Goal: Task Accomplishment & Management: Manage account settings

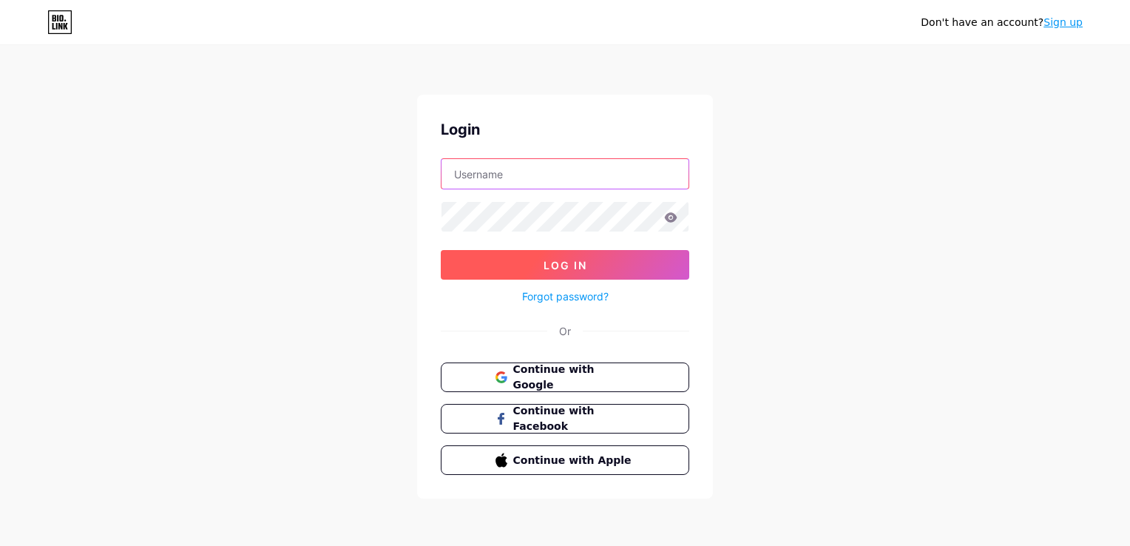
type input "[EMAIL_ADDRESS][DOMAIN_NAME]"
click at [583, 259] on span "Log In" at bounding box center [566, 265] width 44 height 13
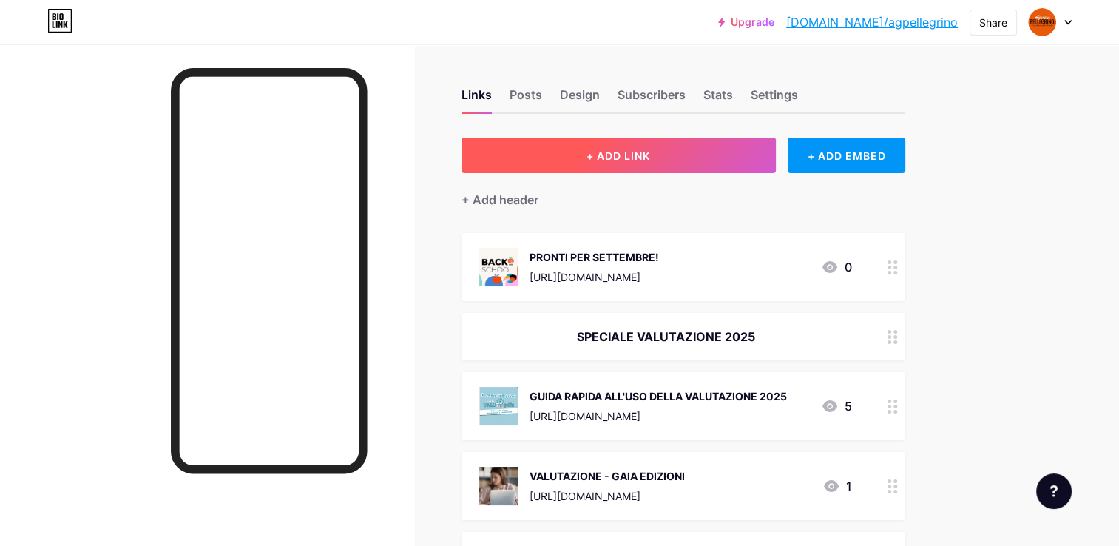
click at [630, 166] on button "+ ADD LINK" at bounding box center [618, 155] width 314 height 35
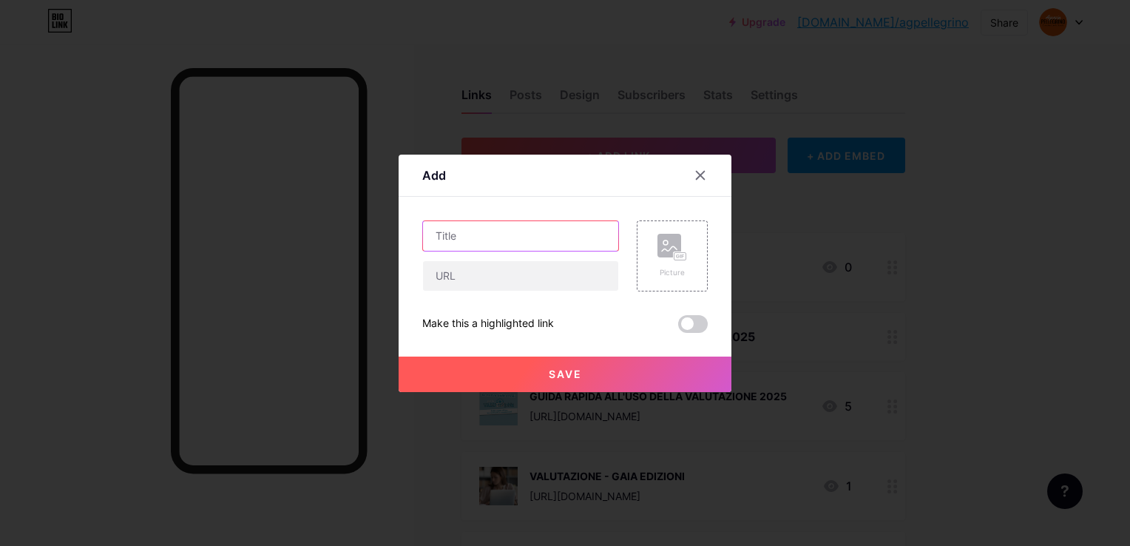
click at [497, 227] on input "text" at bounding box center [520, 236] width 195 height 30
type input "d"
type input "L"
click at [698, 179] on icon at bounding box center [700, 175] width 12 height 12
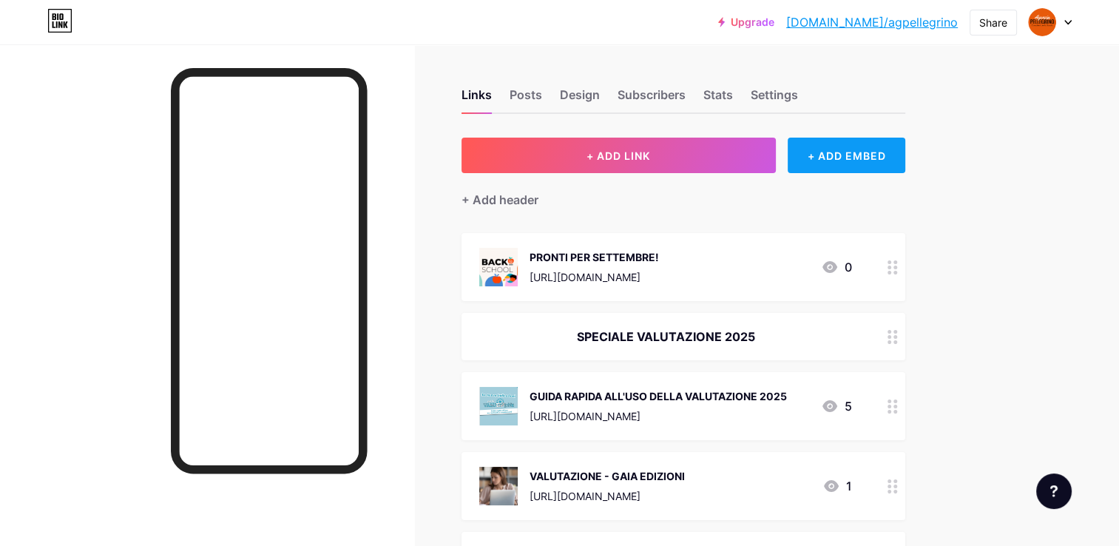
click at [818, 159] on div "+ ADD EMBED" at bounding box center [847, 155] width 118 height 35
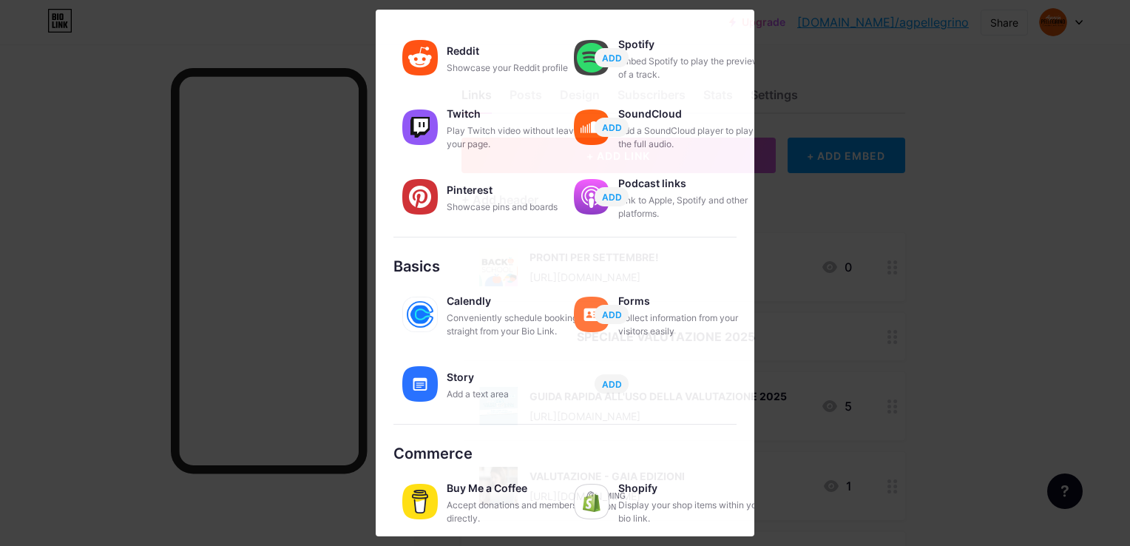
scroll to position [227, 0]
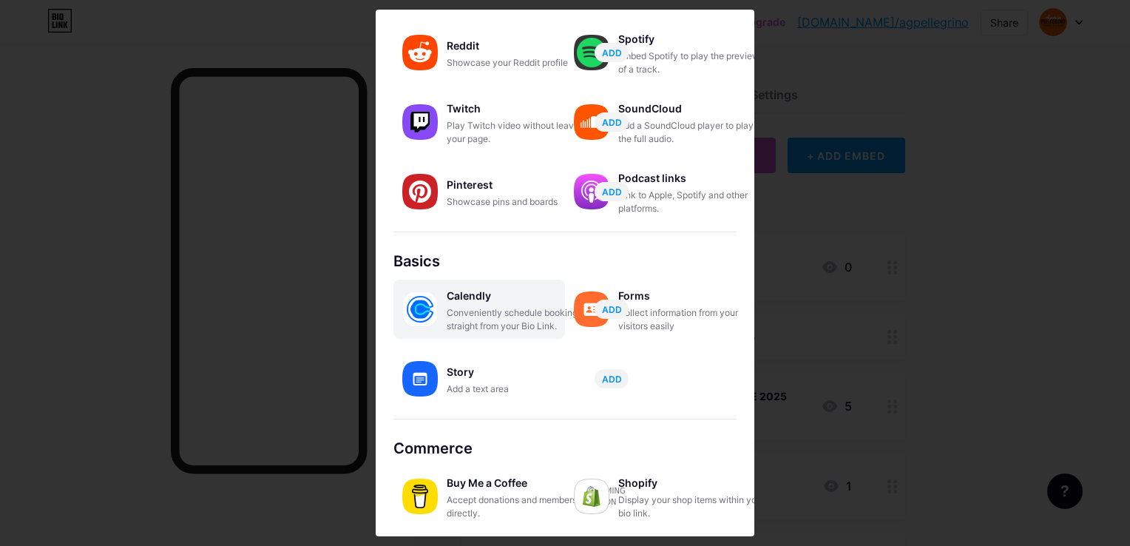
click at [509, 309] on div "Conveniently schedule bookings straight from your Bio Link." at bounding box center [521, 319] width 148 height 27
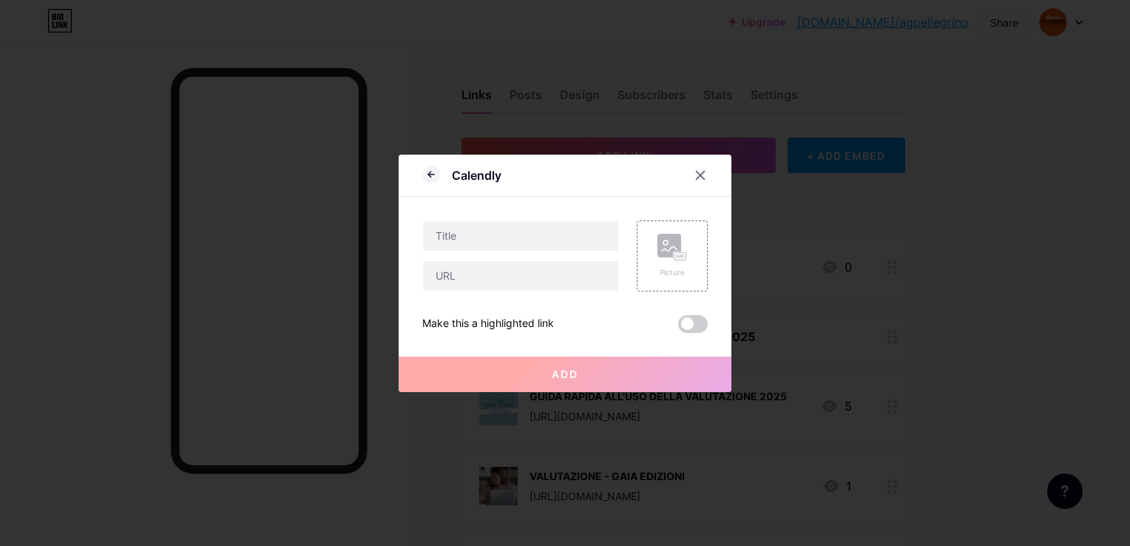
scroll to position [0, 0]
click at [709, 175] on div at bounding box center [700, 175] width 27 height 27
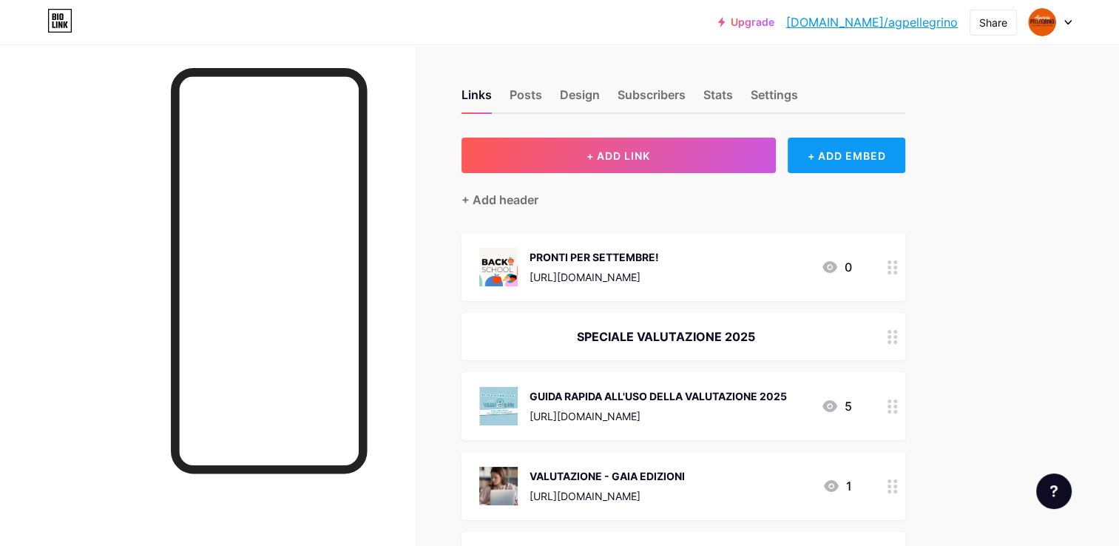
click at [827, 161] on div "+ ADD EMBED" at bounding box center [847, 155] width 118 height 35
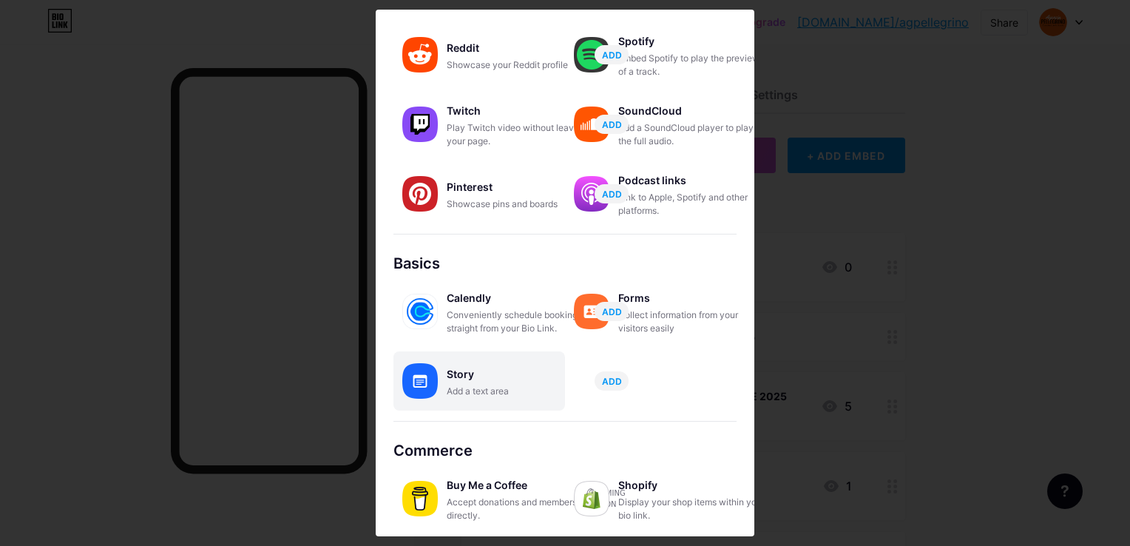
scroll to position [227, 0]
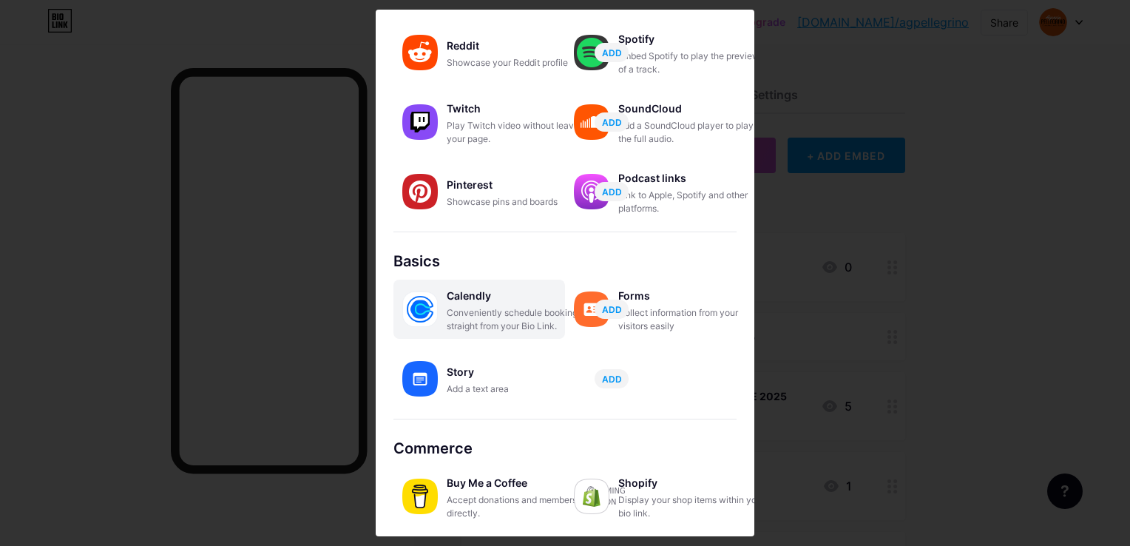
click at [465, 296] on div "Calendly" at bounding box center [521, 295] width 148 height 21
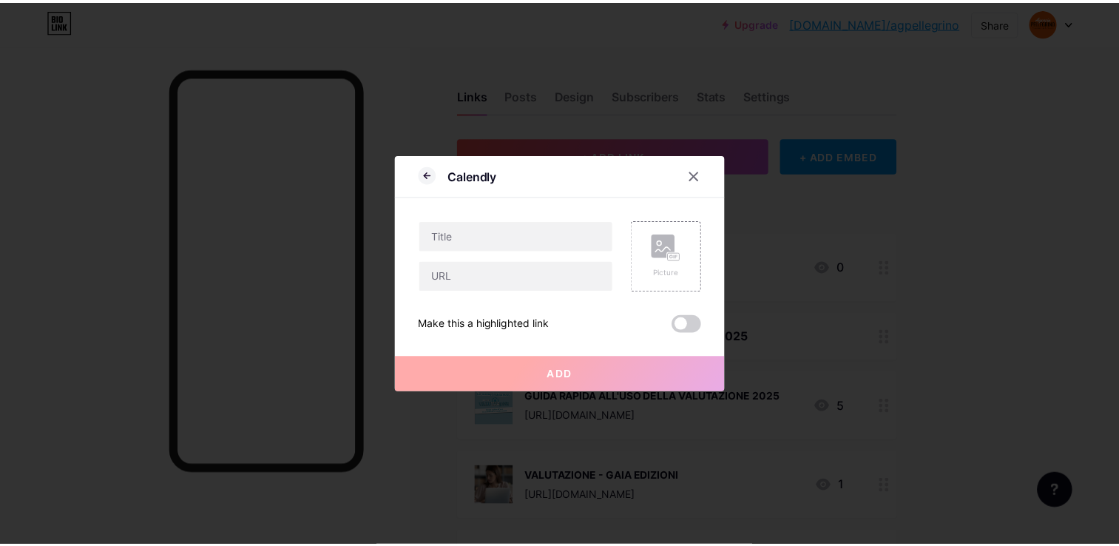
scroll to position [0, 0]
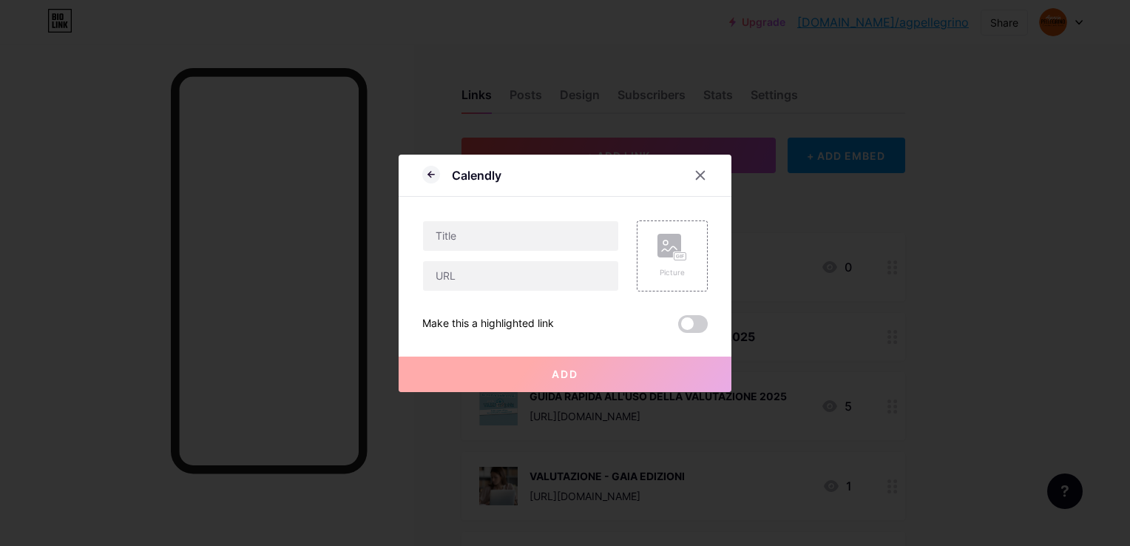
click at [718, 164] on div at bounding box center [709, 175] width 44 height 27
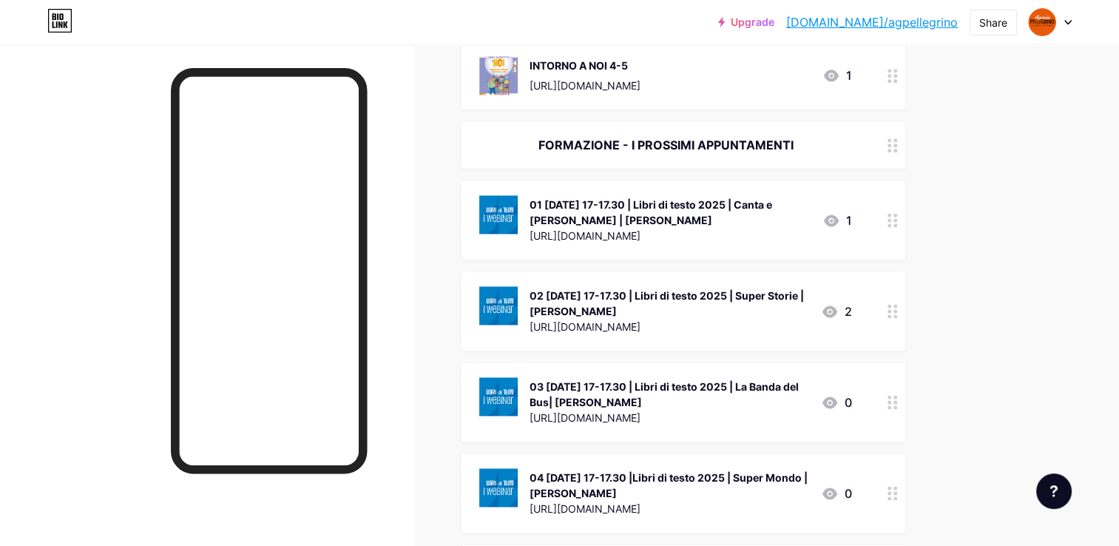
scroll to position [1923, 0]
click at [888, 212] on circle at bounding box center [889, 214] width 4 height 4
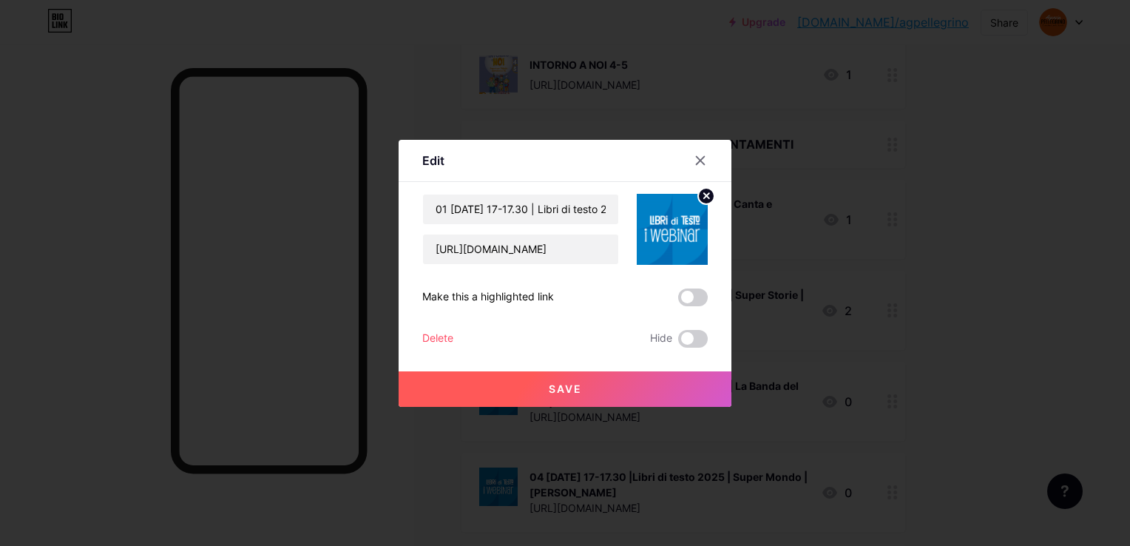
click at [428, 329] on div "01 [DATE] 17-17.30 | Libri di testo 2025 | Canta e [PERSON_NAME] | [PERSON_NAME…" at bounding box center [564, 271] width 285 height 154
click at [453, 333] on div "Delete" at bounding box center [437, 339] width 31 height 18
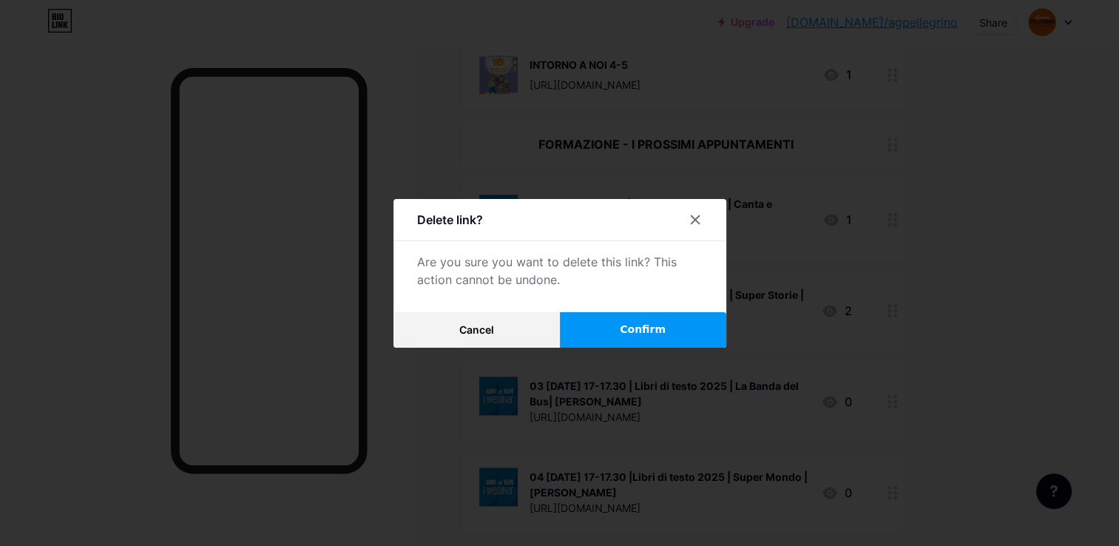
click at [591, 335] on button "Confirm" at bounding box center [643, 329] width 166 height 35
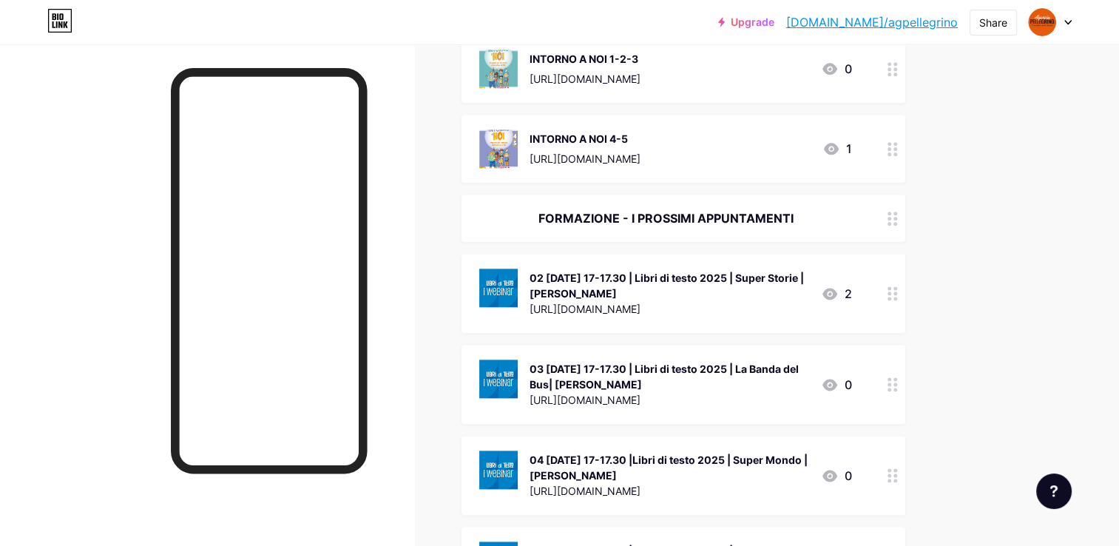
scroll to position [1849, 0]
click at [893, 300] on div at bounding box center [892, 293] width 25 height 79
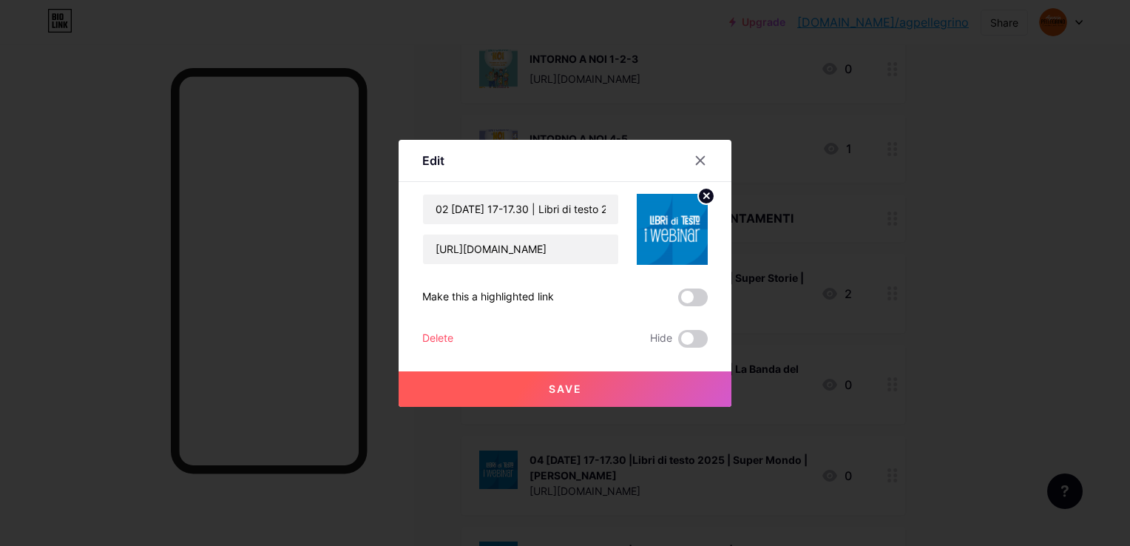
click at [425, 342] on div "Delete" at bounding box center [437, 339] width 31 height 18
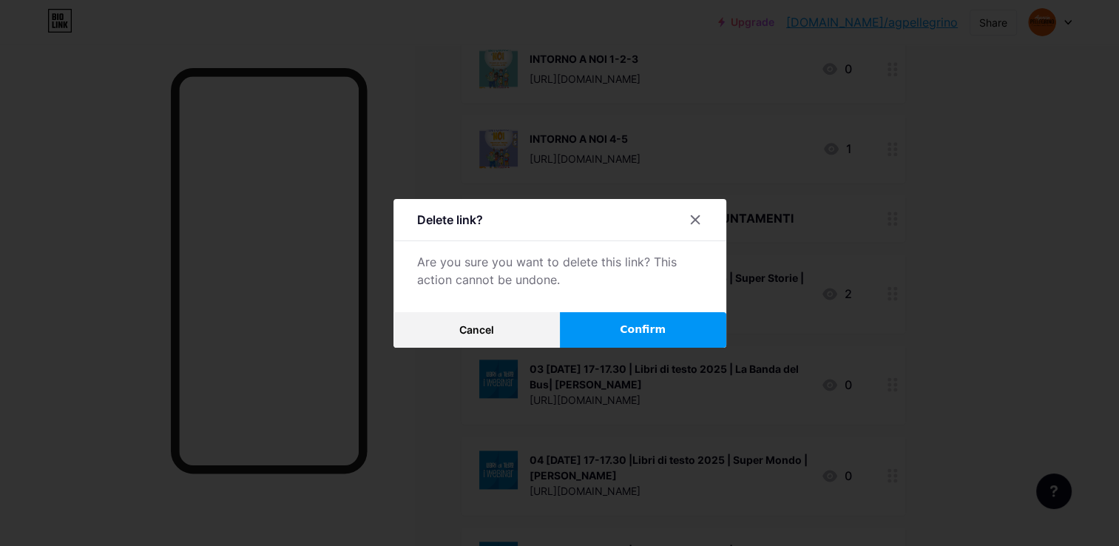
click at [578, 333] on button "Confirm" at bounding box center [643, 329] width 166 height 35
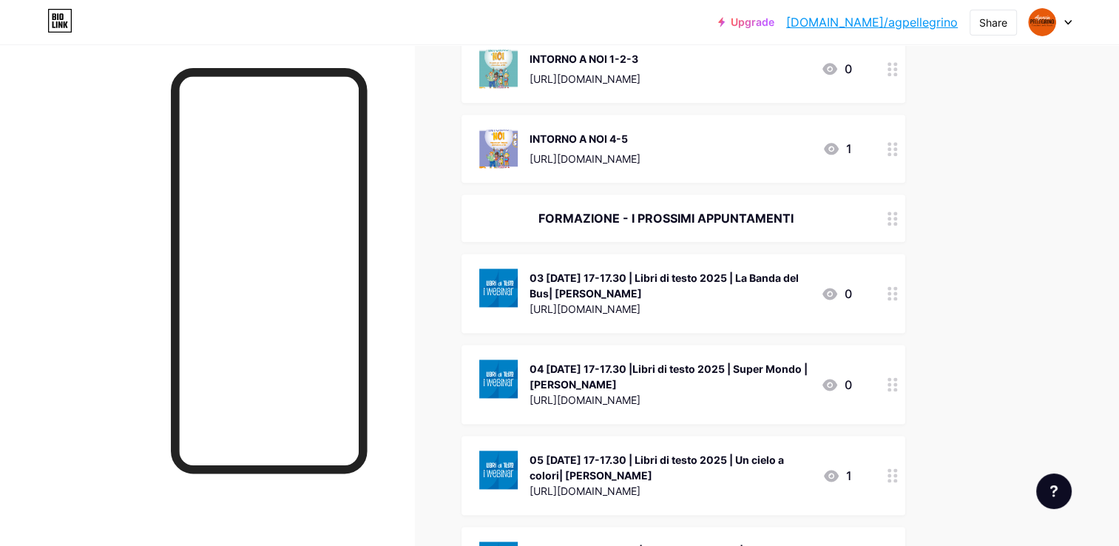
click at [884, 294] on div at bounding box center [892, 293] width 25 height 79
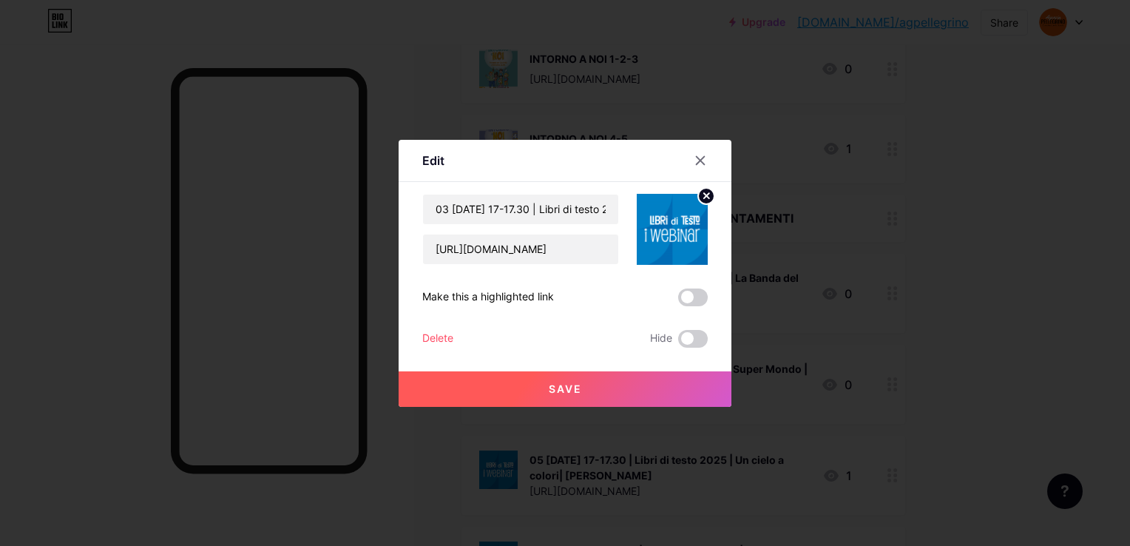
click at [445, 338] on div "Delete" at bounding box center [437, 339] width 31 height 18
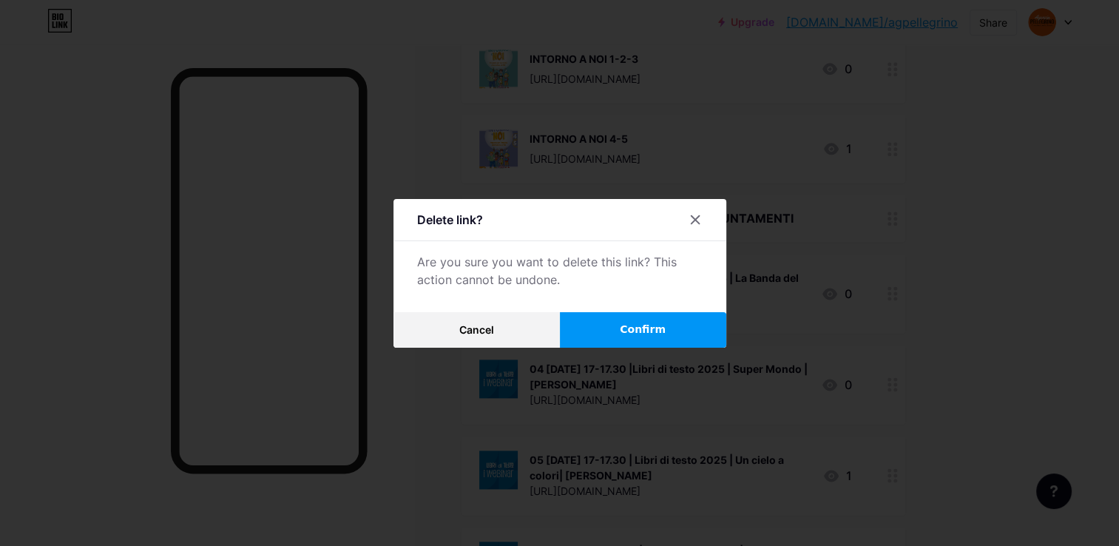
click at [617, 330] on button "Confirm" at bounding box center [643, 329] width 166 height 35
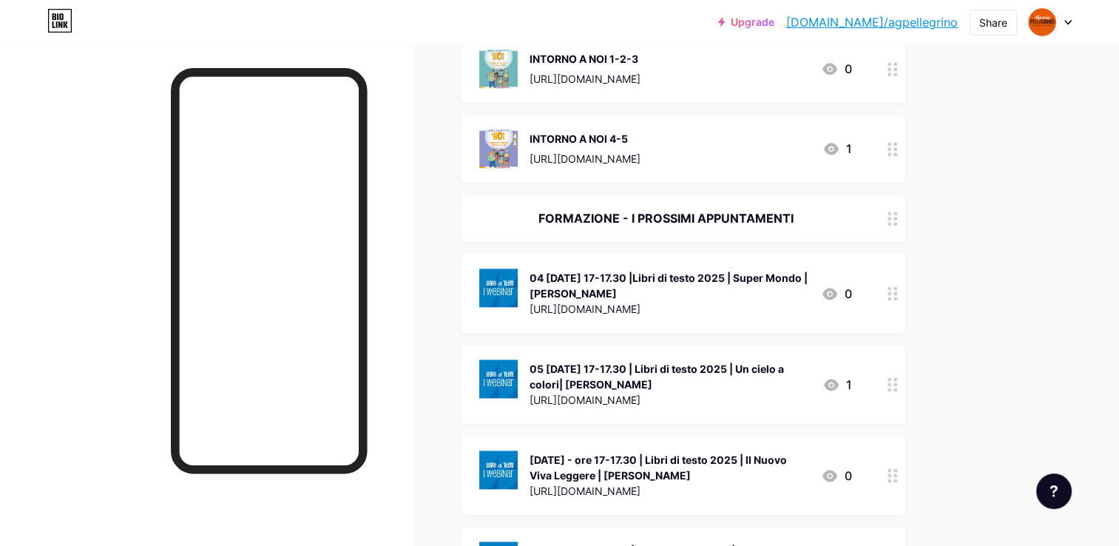
click at [890, 297] on circle at bounding box center [889, 299] width 4 height 4
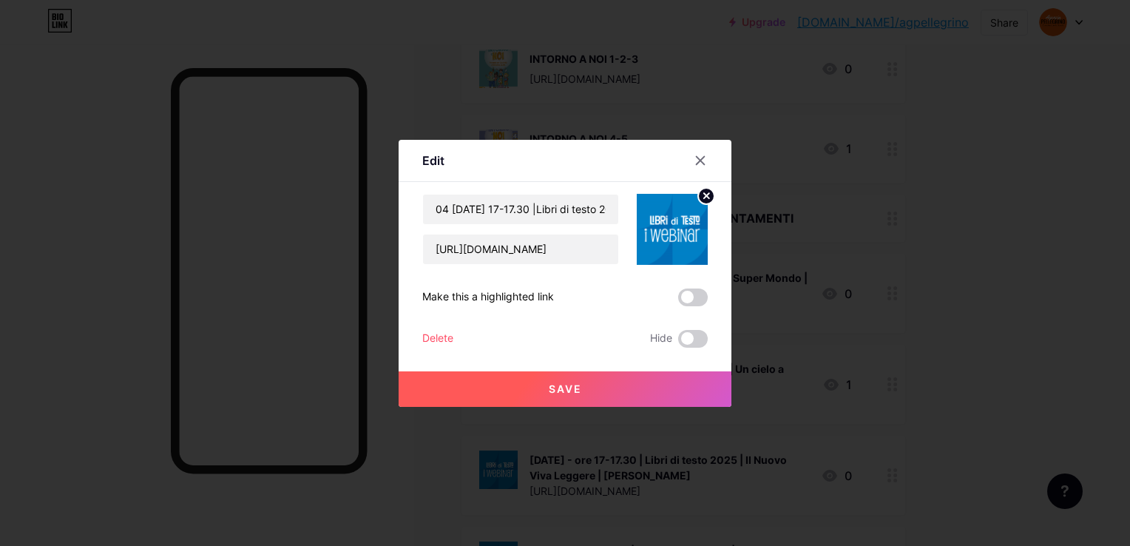
click at [453, 341] on div "Delete" at bounding box center [437, 339] width 31 height 18
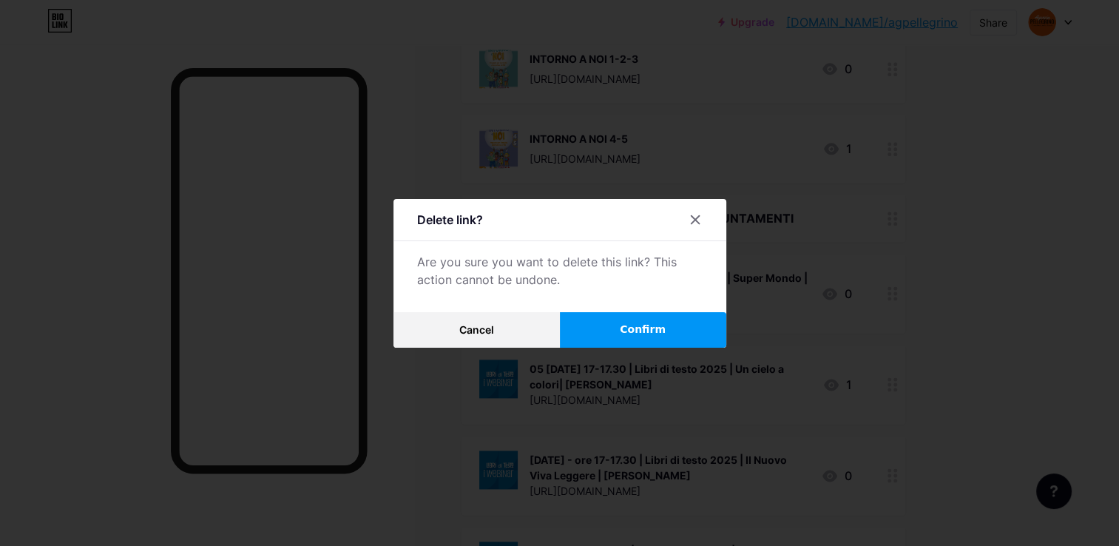
click at [651, 312] on button "Confirm" at bounding box center [643, 329] width 166 height 35
click at [651, 319] on button "Confirm" at bounding box center [643, 329] width 166 height 35
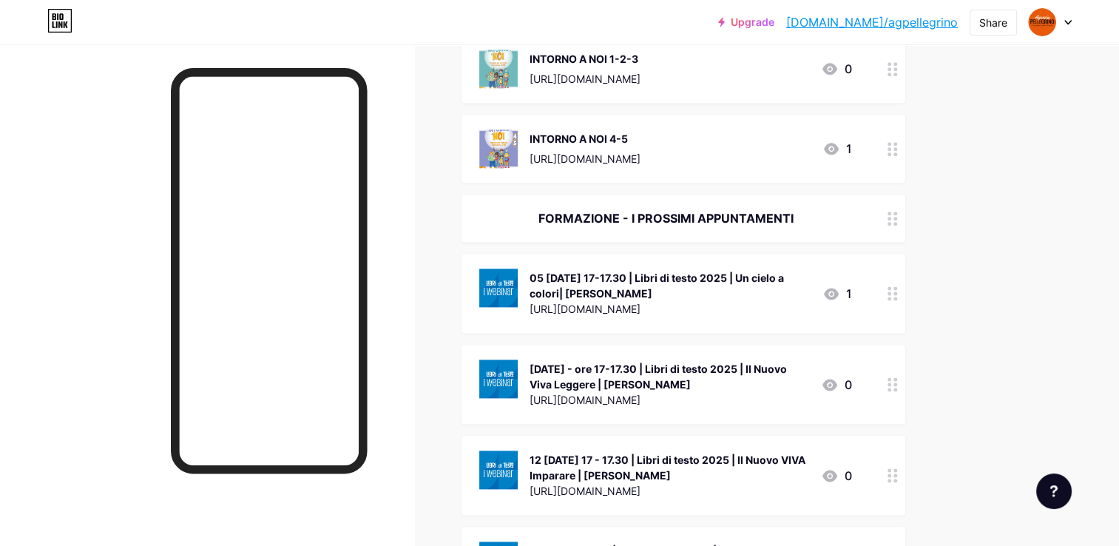
click at [900, 293] on div at bounding box center [892, 293] width 25 height 79
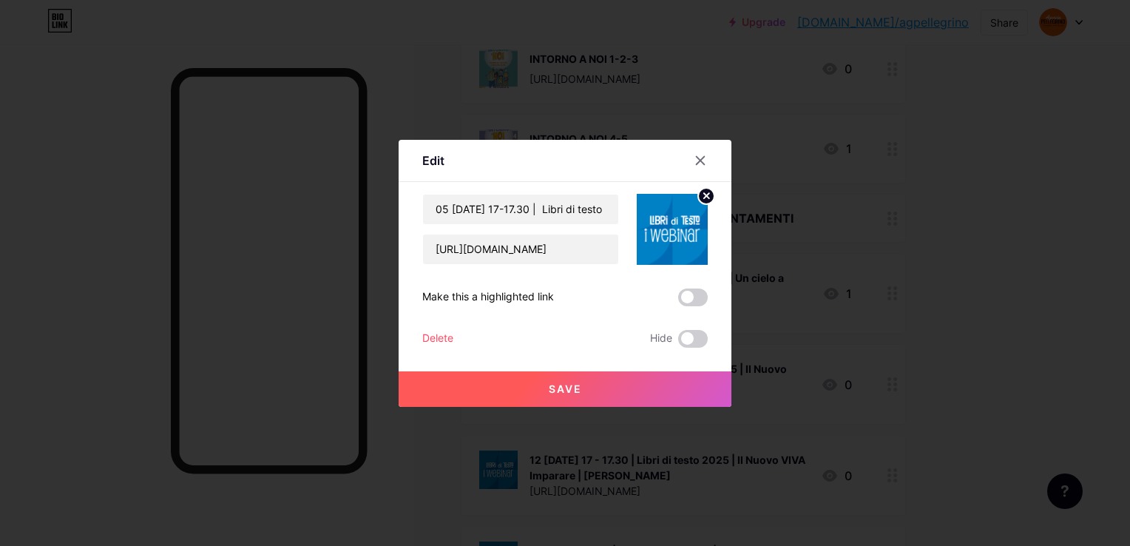
click at [444, 336] on div "Delete" at bounding box center [437, 339] width 31 height 18
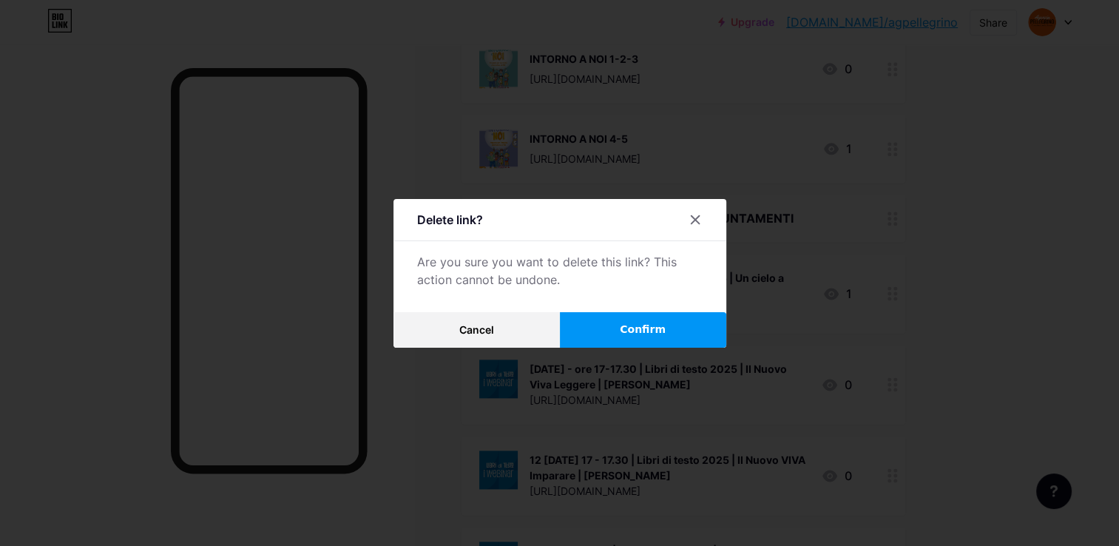
click at [638, 325] on span "Confirm" at bounding box center [643, 330] width 46 height 16
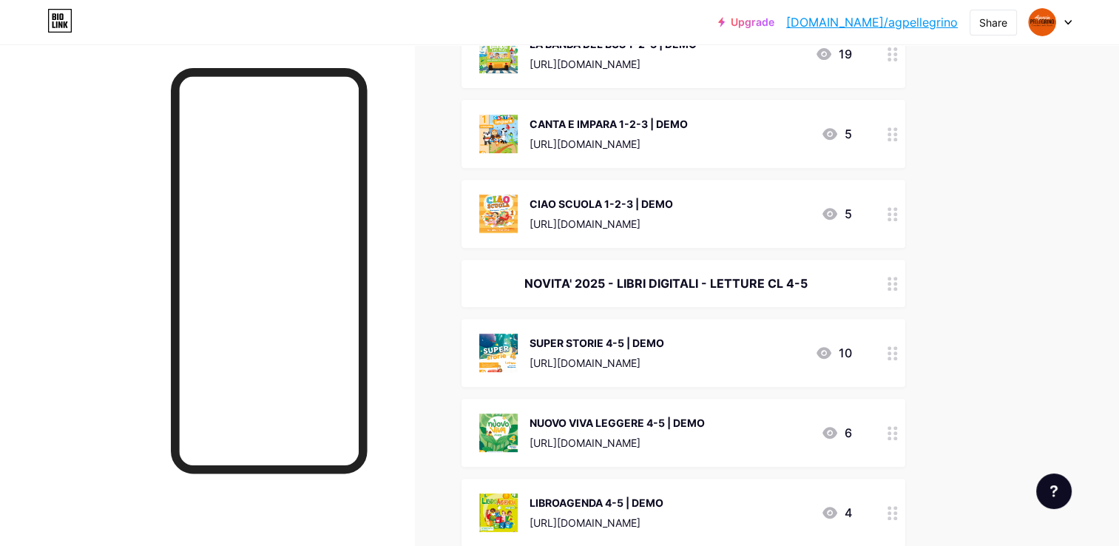
scroll to position [0, 0]
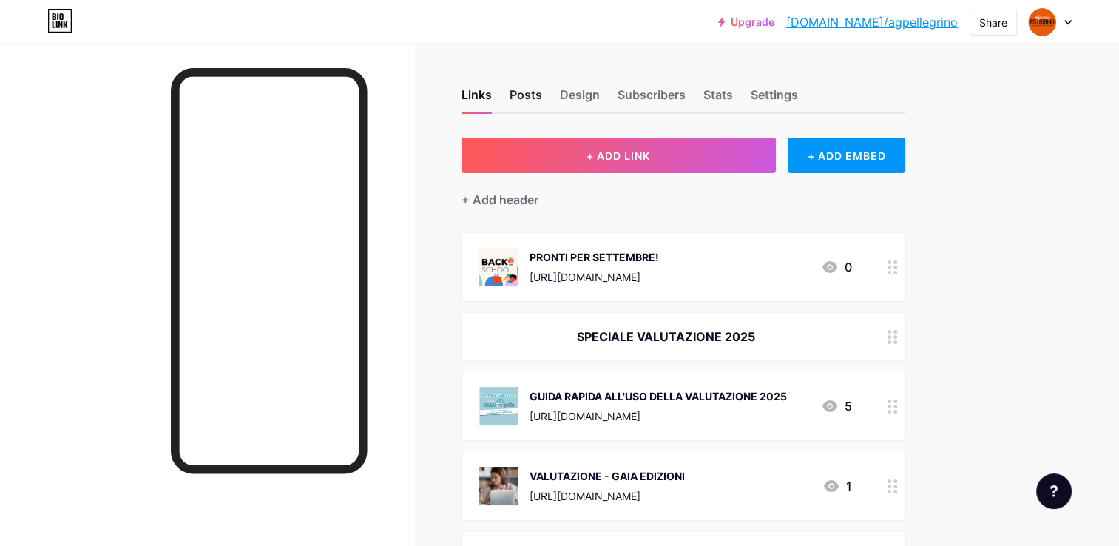
click at [534, 108] on div "Posts" at bounding box center [526, 99] width 33 height 27
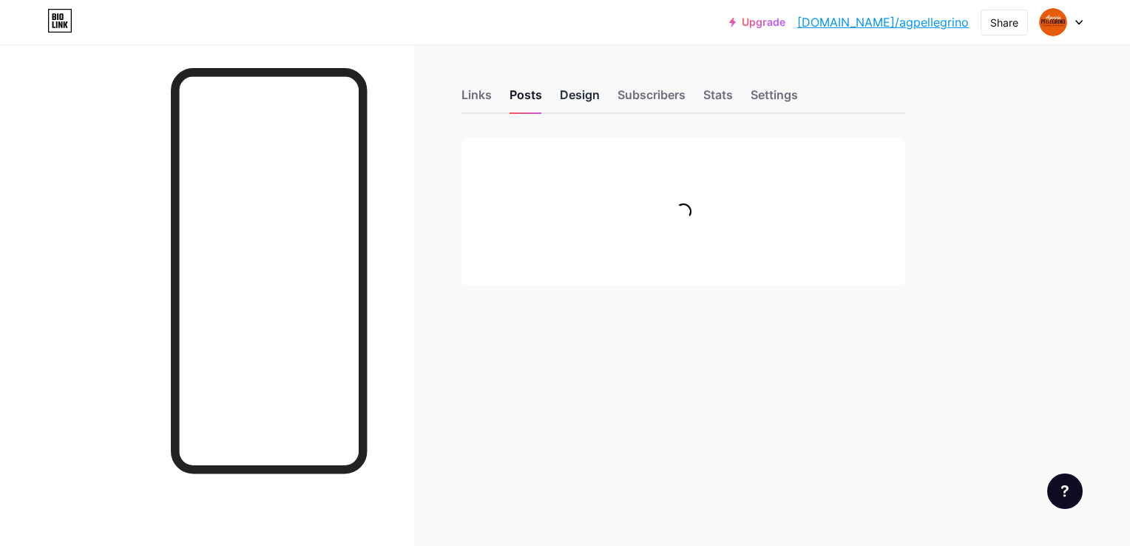
click at [566, 98] on div "Design" at bounding box center [580, 99] width 40 height 27
click at [633, 98] on div "Subscribers" at bounding box center [651, 99] width 68 height 27
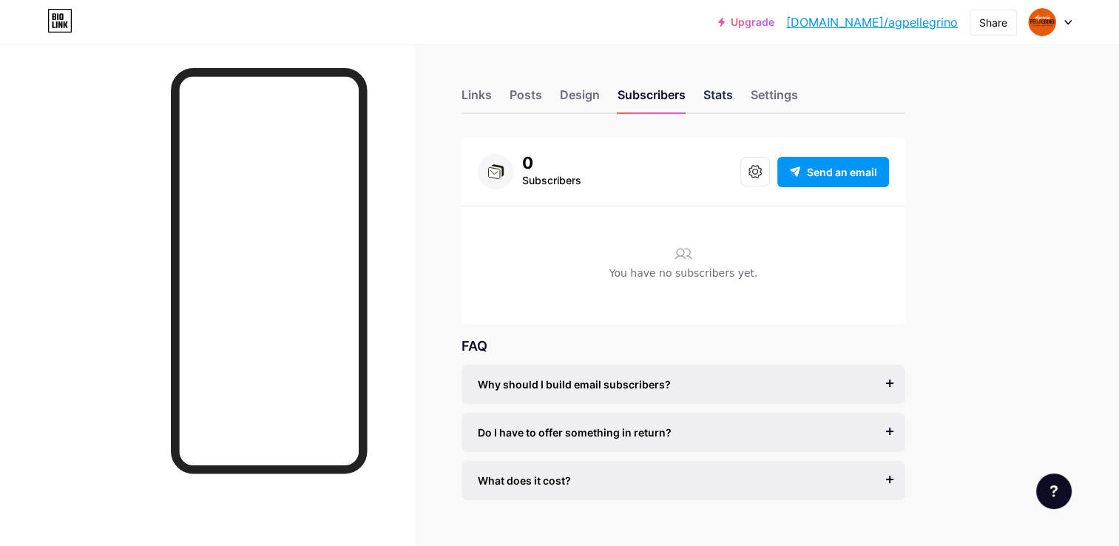
click at [720, 104] on div "Stats" at bounding box center [718, 99] width 30 height 27
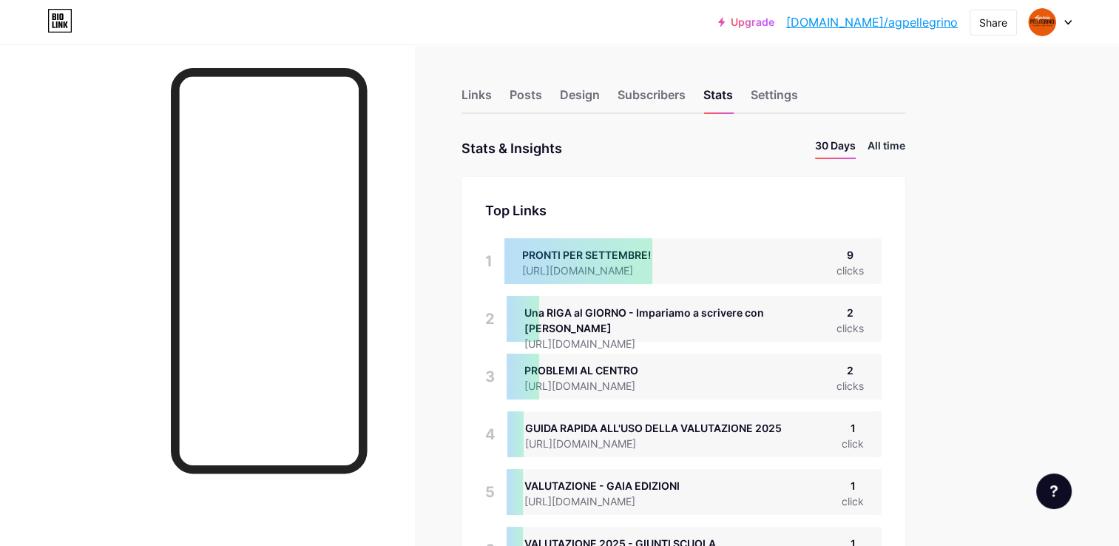
click at [876, 155] on li "All time" at bounding box center [886, 148] width 38 height 21
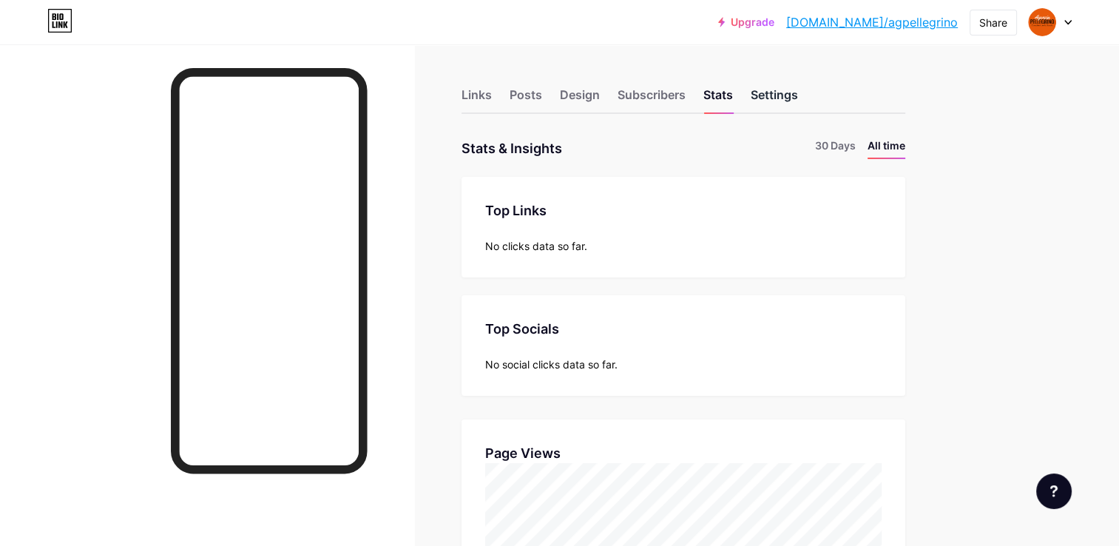
click at [783, 102] on div "Settings" at bounding box center [774, 99] width 47 height 27
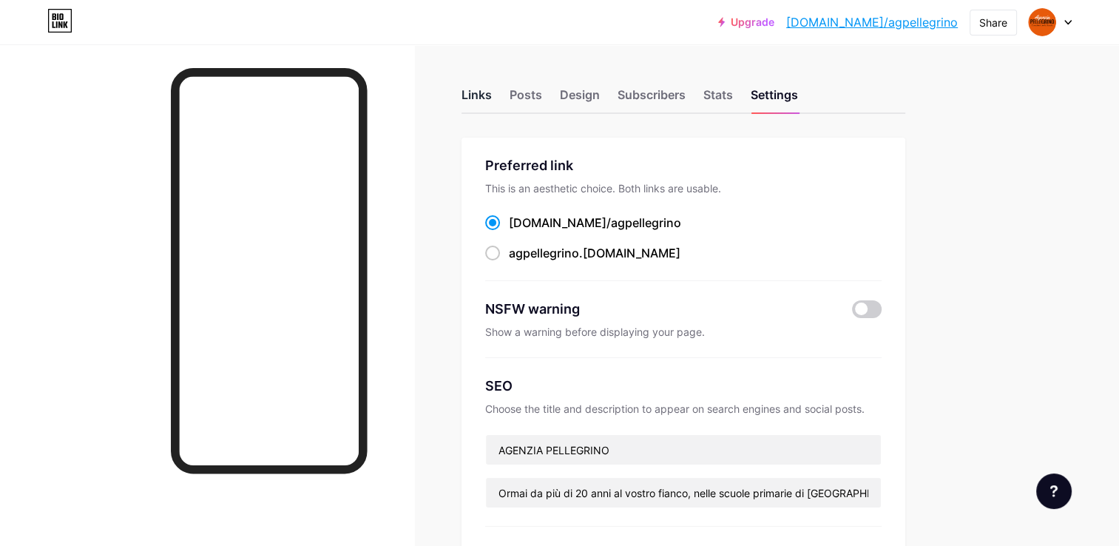
click at [478, 96] on div "Links" at bounding box center [476, 99] width 30 height 27
